Goal: Check status: Check status

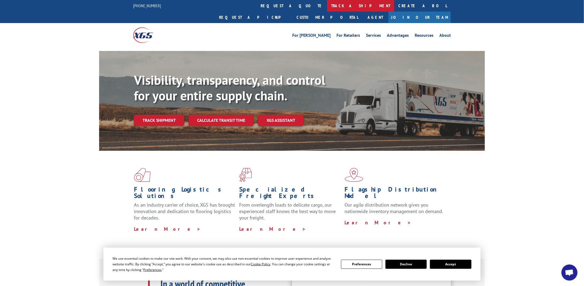
click at [327, 6] on link "track a shipment" at bounding box center [360, 6] width 67 height 12
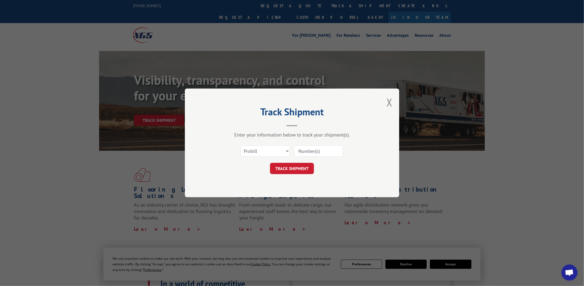
click at [305, 149] on input at bounding box center [318, 150] width 49 height 11
type input "5508167"
click at [293, 166] on button "TRACK SHIPMENT" at bounding box center [292, 168] width 44 height 11
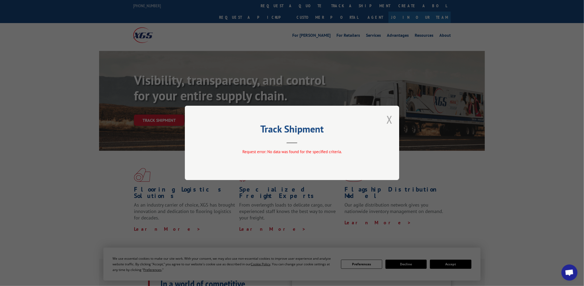
click at [389, 119] on button "Close modal" at bounding box center [390, 119] width 6 height 14
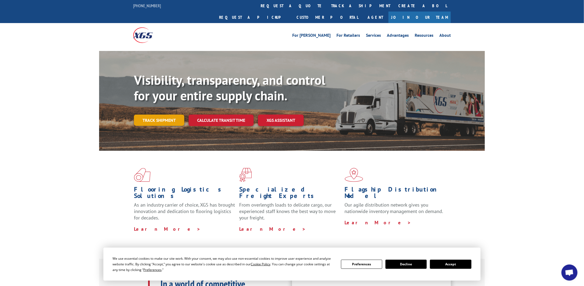
click at [165, 114] on link "Track shipment" at bounding box center [159, 119] width 50 height 11
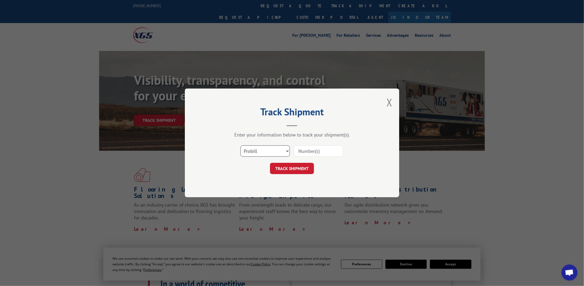
click at [288, 149] on select "Select category... Probill BOL PO" at bounding box center [265, 150] width 49 height 11
select select "bol"
click at [241, 145] on select "Select category... Probill BOL PO" at bounding box center [265, 150] width 49 height 11
click at [309, 152] on input at bounding box center [318, 150] width 49 height 11
type input "5508167"
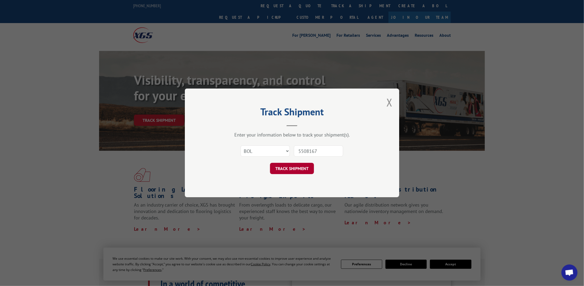
click at [296, 167] on button "TRACK SHIPMENT" at bounding box center [292, 168] width 44 height 11
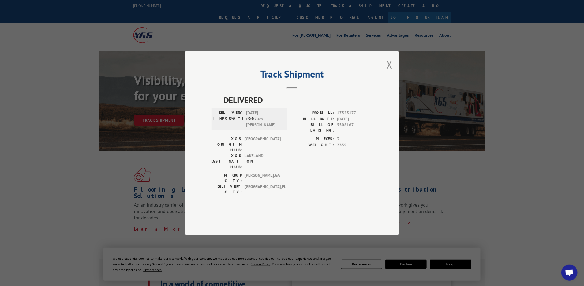
drag, startPoint x: 391, startPoint y: 79, endPoint x: 386, endPoint y: 82, distance: 5.8
click at [391, 72] on button "Close modal" at bounding box center [390, 64] width 6 height 14
